Goal: Task Accomplishment & Management: Complete application form

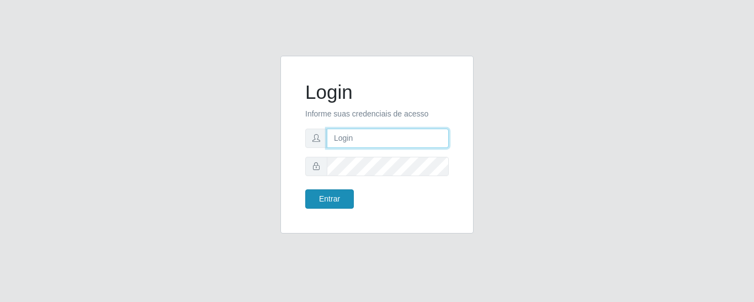
type input "precobom@[PERSON_NAME]"
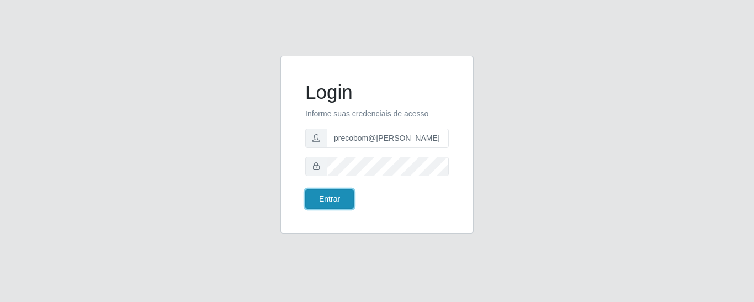
click at [329, 199] on button "Entrar" at bounding box center [329, 198] width 49 height 19
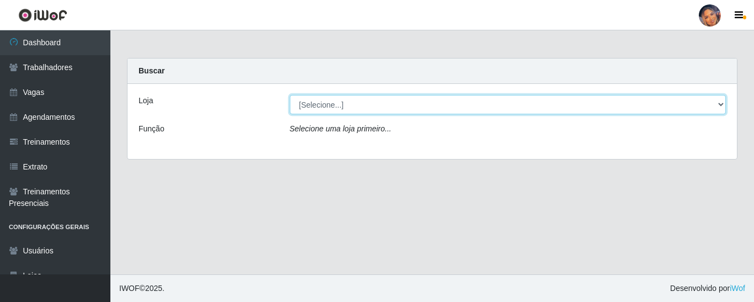
click at [402, 108] on select "[Selecione...] Supermercado Preço Bom" at bounding box center [508, 104] width 437 height 19
select select "169"
click at [290, 95] on select "[Selecione...] Supermercado Preço Bom" at bounding box center [508, 104] width 437 height 19
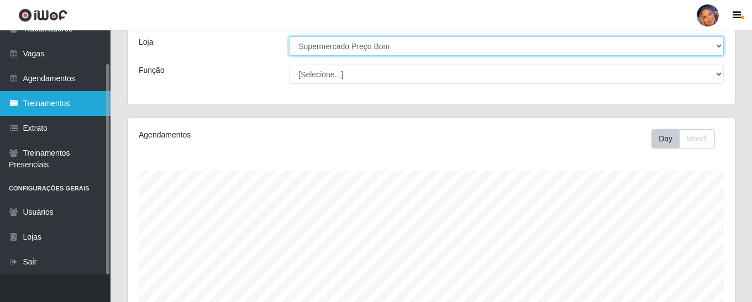
scroll to position [14, 0]
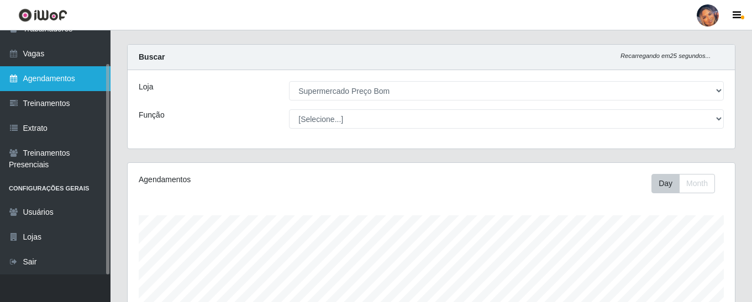
click at [63, 77] on link "Agendamentos" at bounding box center [55, 78] width 110 height 25
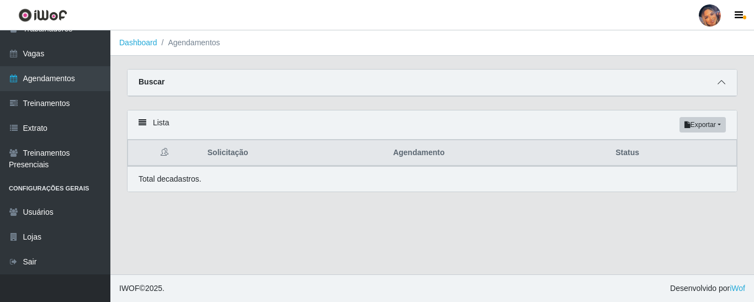
click at [723, 85] on icon at bounding box center [722, 82] width 8 height 8
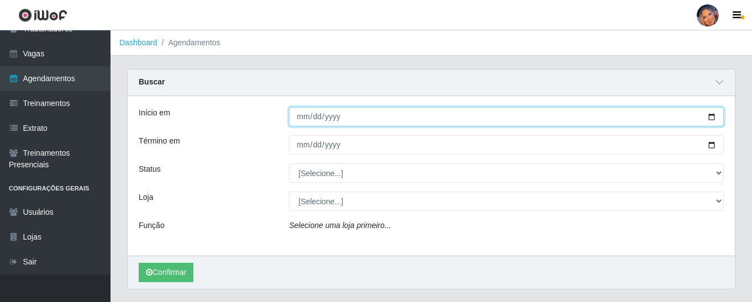
click at [707, 115] on input "Início em" at bounding box center [506, 116] width 435 height 19
type input "[DATE]"
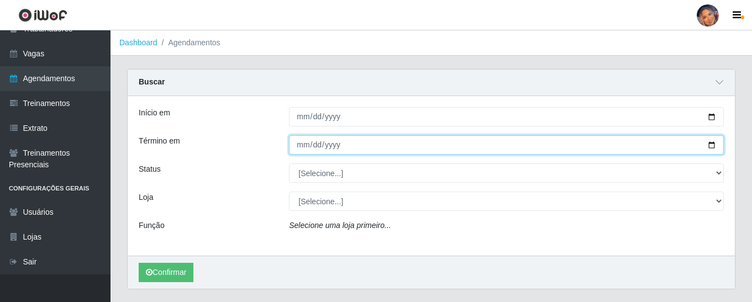
click at [711, 147] on input "Término em" at bounding box center [506, 144] width 435 height 19
type input "[DATE]"
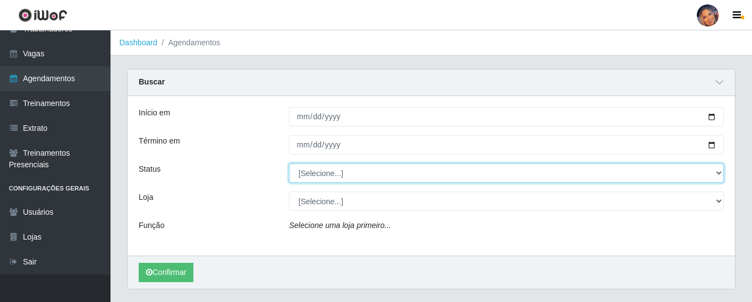
click at [717, 175] on select "[Selecione...] AGENDADO AGUARDANDO LIBERAR EM ANDAMENTO EM REVISÃO FINALIZADO C…" at bounding box center [506, 172] width 435 height 19
select select "AGENDADO"
click at [289, 164] on select "[Selecione...] AGENDADO AGUARDANDO LIBERAR EM ANDAMENTO EM REVISÃO FINALIZADO C…" at bounding box center [506, 172] width 435 height 19
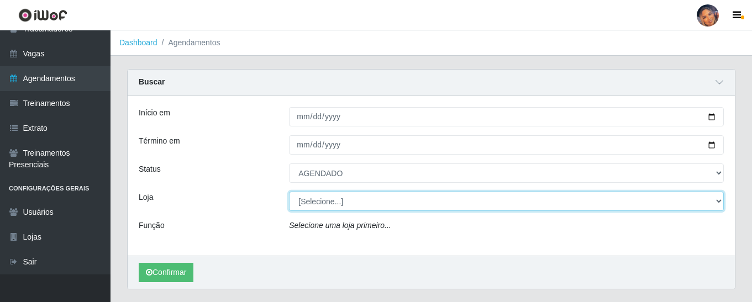
click at [716, 203] on select "[Selecione...] Supermercado Preço Bom" at bounding box center [506, 201] width 435 height 19
select select "169"
click at [289, 192] on select "[Selecione...] Supermercado Preço Bom" at bounding box center [506, 201] width 435 height 19
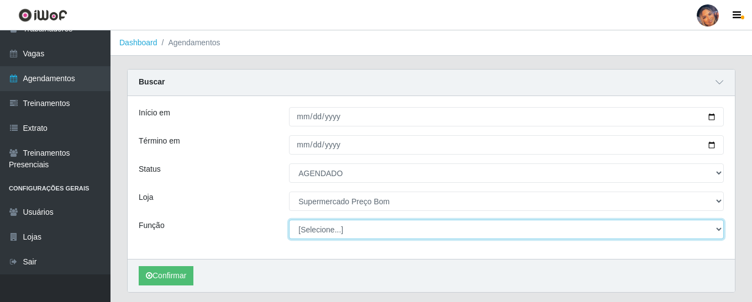
click at [319, 233] on select "[Selecione...] ASG ASG + ASG ++ Balconista Balconista + Balconista ++ Embalador…" at bounding box center [506, 229] width 435 height 19
select select "22"
click at [289, 220] on select "[Selecione...] ASG ASG + ASG ++ Balconista Balconista + Balconista ++ Embalador…" at bounding box center [506, 229] width 435 height 19
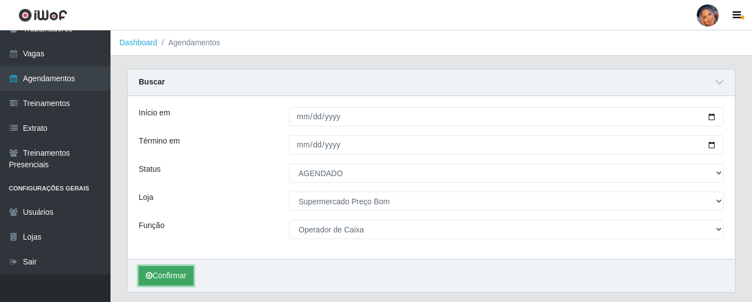
click at [157, 276] on button "Confirmar" at bounding box center [166, 275] width 55 height 19
click at [160, 274] on button "Confirmar" at bounding box center [166, 275] width 55 height 19
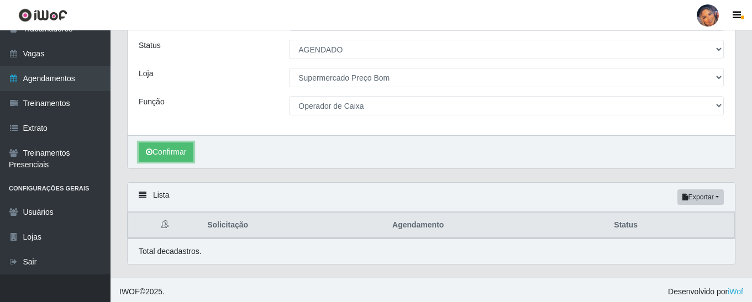
scroll to position [128, 0]
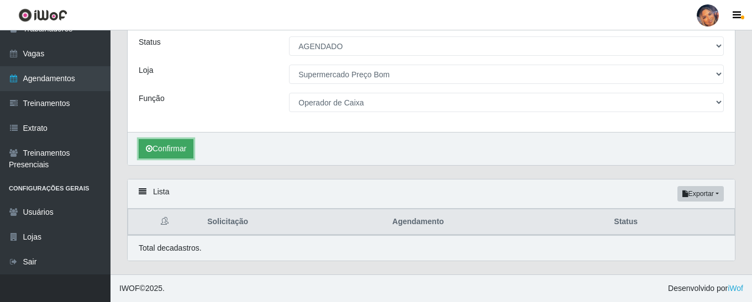
click at [170, 149] on button "Confirmar" at bounding box center [166, 148] width 55 height 19
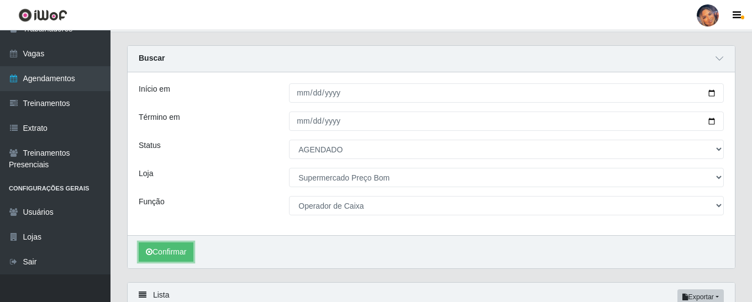
scroll to position [0, 0]
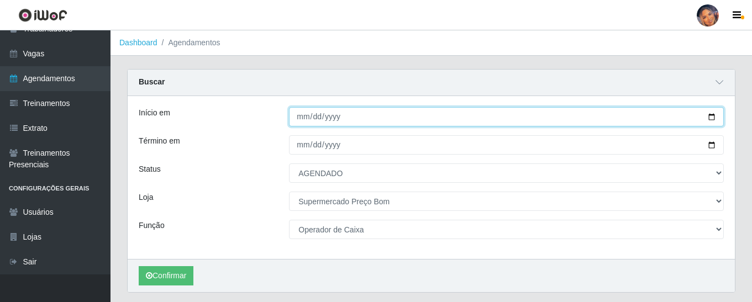
click at [707, 115] on input "[DATE]" at bounding box center [506, 116] width 435 height 19
type input "[DATE]"
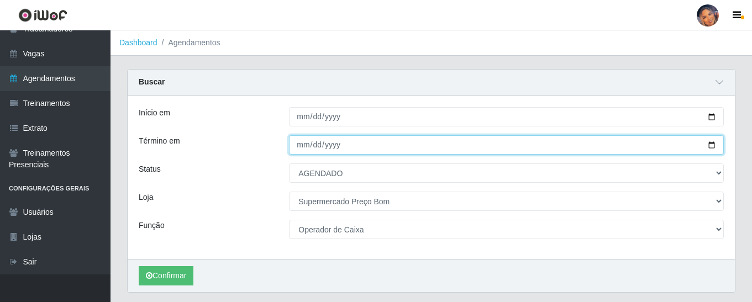
click at [711, 142] on input "[DATE]" at bounding box center [506, 144] width 435 height 19
type input "[DATE]"
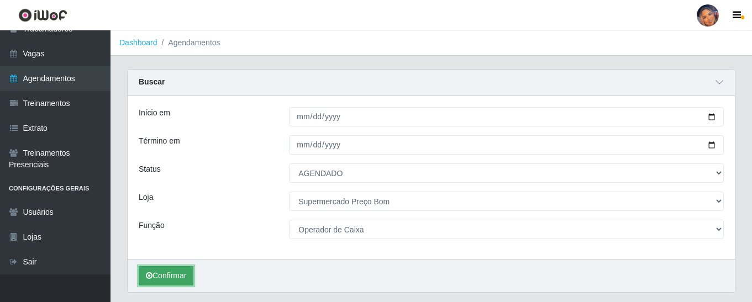
click at [170, 276] on button "Confirmar" at bounding box center [166, 275] width 55 height 19
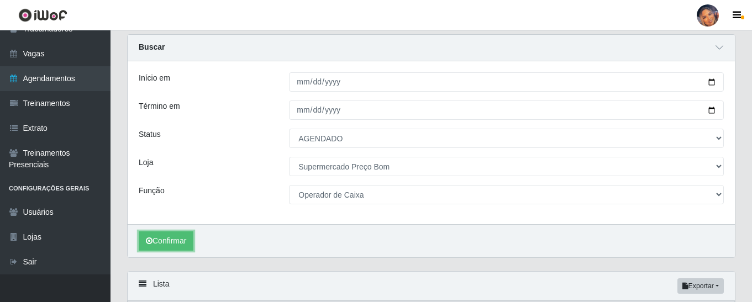
scroll to position [128, 0]
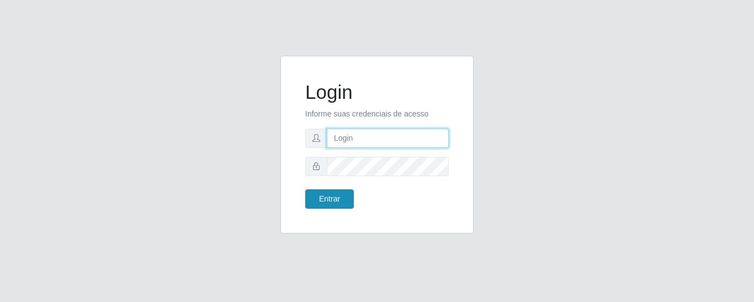
type input "precobom@[PERSON_NAME]"
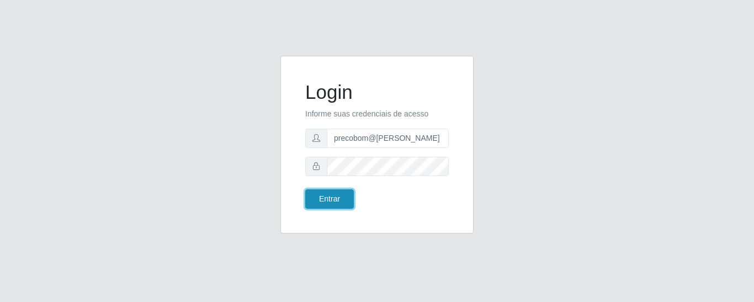
click at [327, 199] on button "Entrar" at bounding box center [329, 198] width 49 height 19
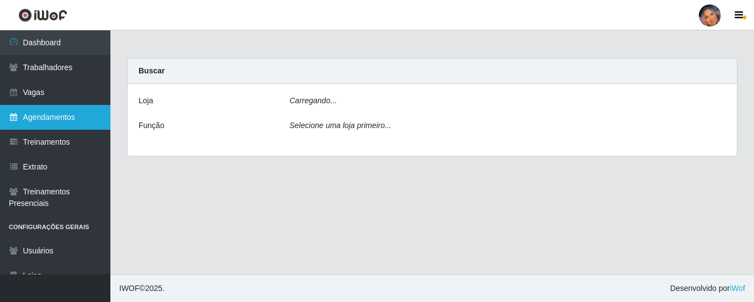
click at [60, 115] on link "Agendamentos" at bounding box center [55, 117] width 110 height 25
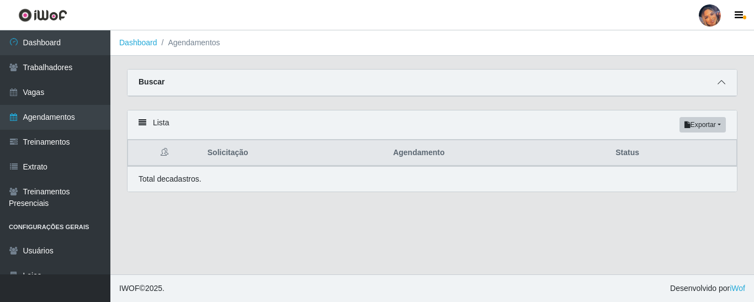
click at [720, 83] on icon at bounding box center [722, 82] width 8 height 8
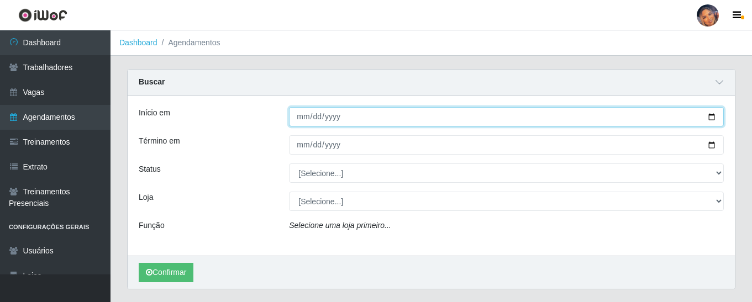
click at [706, 115] on input "Início em" at bounding box center [506, 116] width 435 height 19
type input "[DATE]"
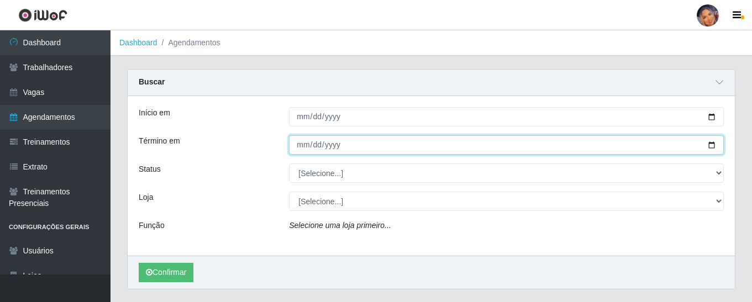
click at [714, 144] on input "Término em" at bounding box center [506, 144] width 435 height 19
type input "[DATE]"
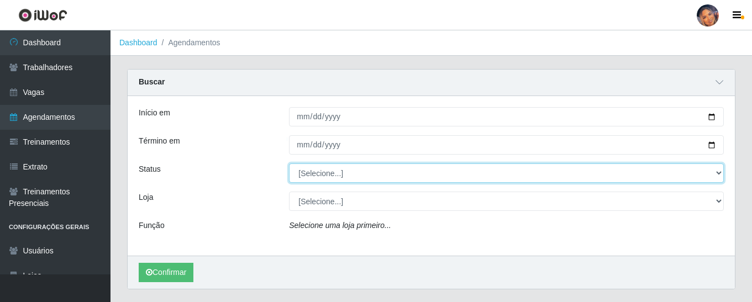
click at [701, 176] on select "[Selecione...] AGENDADO AGUARDANDO LIBERAR EM ANDAMENTO EM REVISÃO FINALIZADO C…" at bounding box center [506, 172] width 435 height 19
select select "AGENDADO"
click at [289, 164] on select "[Selecione...] AGENDADO AGUARDANDO LIBERAR EM ANDAMENTO EM REVISÃO FINALIZADO C…" at bounding box center [506, 172] width 435 height 19
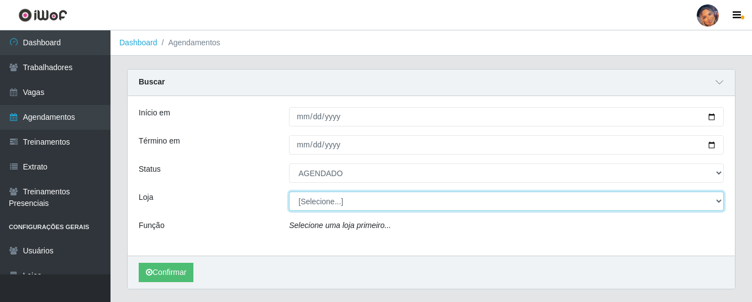
click at [359, 209] on select "[Selecione...] Supermercado Preço Bom" at bounding box center [506, 201] width 435 height 19
select select "169"
click at [289, 192] on select "[Selecione...] Supermercado Preço Bom" at bounding box center [506, 201] width 435 height 19
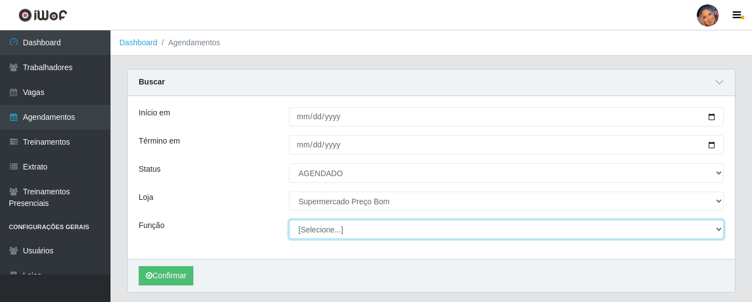
click at [345, 232] on select "[Selecione...] ASG ASG + ASG ++ Balconista Balconista + Balconista ++ Embalador…" at bounding box center [506, 229] width 435 height 19
click at [289, 220] on select "[Selecione...] ASG ASG + ASG ++ Balconista Balconista + Balconista ++ Embalador…" at bounding box center [506, 229] width 435 height 19
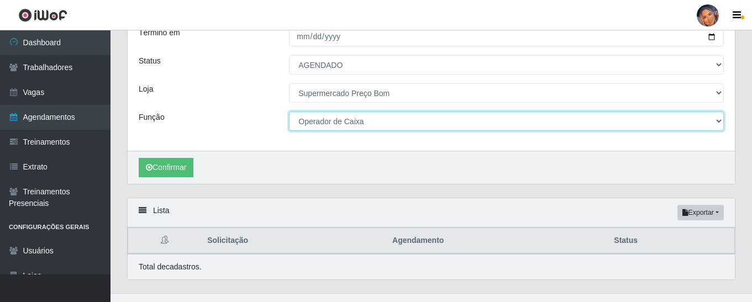
scroll to position [128, 0]
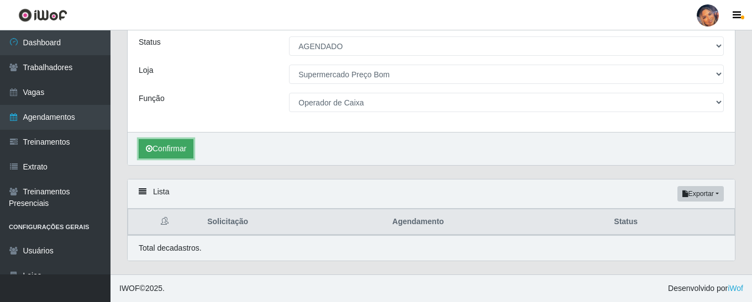
click at [167, 143] on button "Confirmar" at bounding box center [166, 148] width 55 height 19
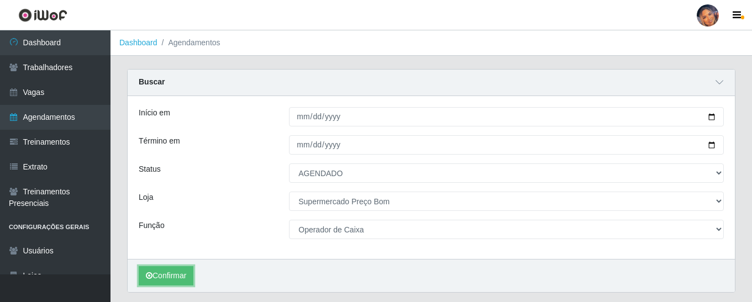
scroll to position [128, 0]
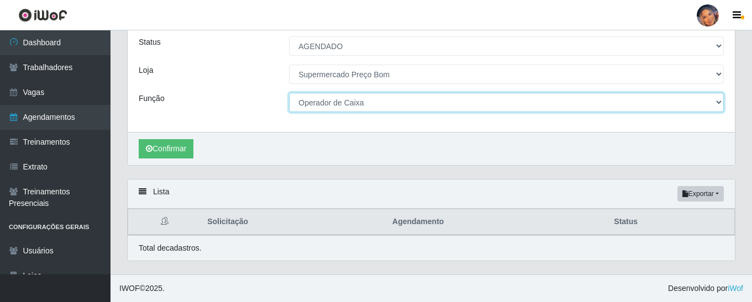
click at [374, 105] on select "[Selecione...] ASG ASG + ASG ++ Balconista Balconista + Balconista ++ Embalador…" at bounding box center [506, 102] width 435 height 19
select select "1"
click at [289, 93] on select "[Selecione...] ASG ASG + ASG ++ Balconista Balconista + Balconista ++ Embalador…" at bounding box center [506, 102] width 435 height 19
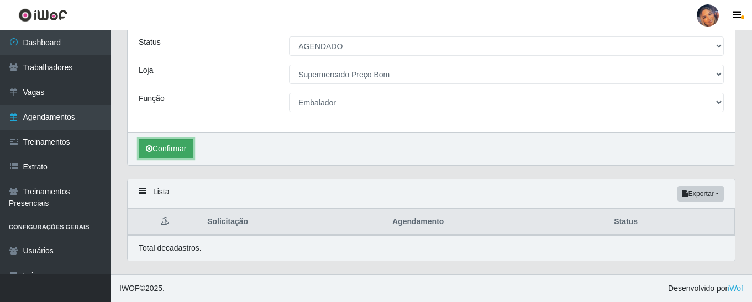
click at [161, 145] on button "Confirmar" at bounding box center [166, 148] width 55 height 19
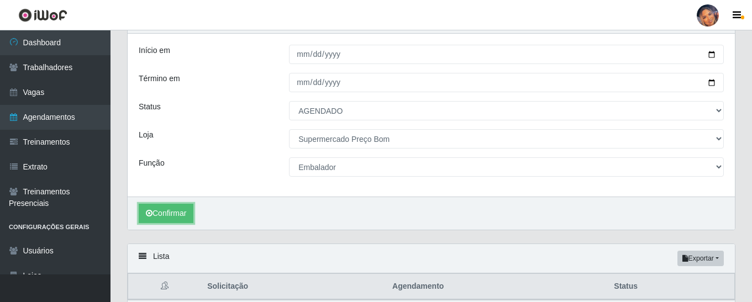
scroll to position [128, 0]
